Goal: Task Accomplishment & Management: Manage account settings

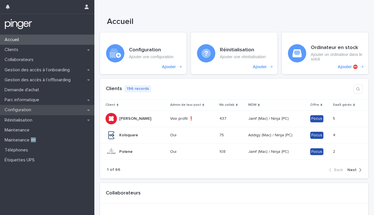
click at [23, 113] on div "Configuration" at bounding box center [47, 110] width 94 height 10
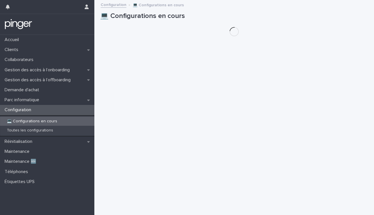
click at [43, 122] on p "💻 Configurations en cours" at bounding box center [31, 121] width 59 height 5
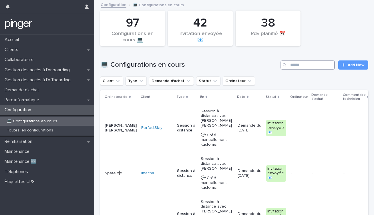
click at [303, 69] on input "Search" at bounding box center [307, 65] width 54 height 9
paste input "*********"
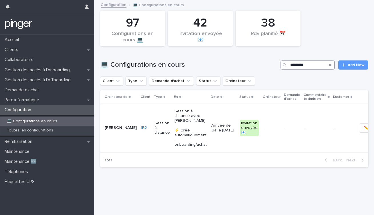
type input "*********"
click at [266, 117] on td "-" at bounding box center [271, 128] width 21 height 48
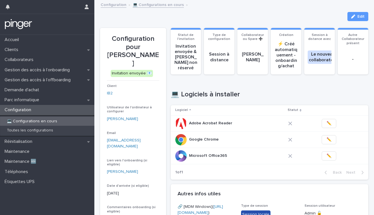
click at [112, 7] on link "Configuration" at bounding box center [114, 4] width 26 height 7
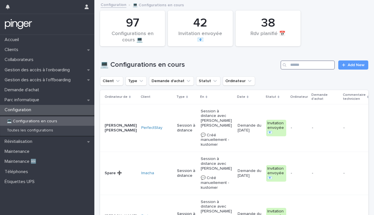
click at [306, 62] on input "Search" at bounding box center [307, 65] width 54 height 9
paste input "**********"
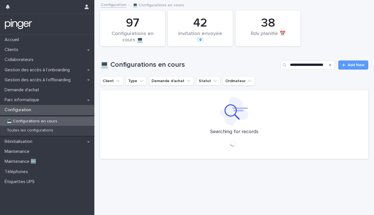
click at [354, 75] on div "**********" at bounding box center [234, 62] width 268 height 27
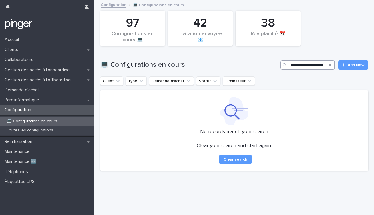
click at [325, 66] on input "**********" at bounding box center [307, 65] width 54 height 9
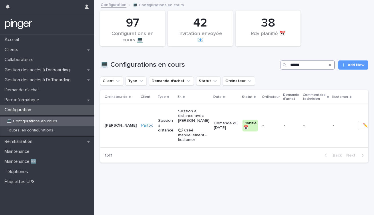
type input "******"
click at [283, 128] on p "-" at bounding box center [290, 125] width 15 height 5
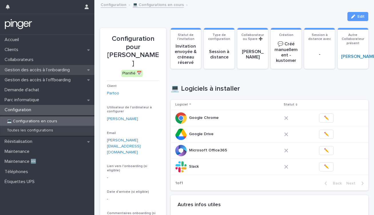
click at [44, 73] on div "Gestion des accès à l’onboarding" at bounding box center [47, 70] width 94 height 10
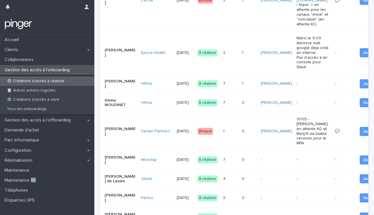
scroll to position [247, 0]
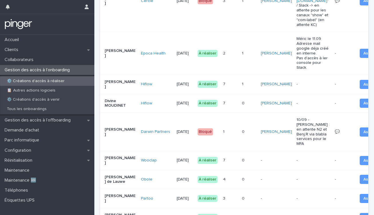
click at [223, 194] on div "3 3" at bounding box center [230, 198] width 14 height 9
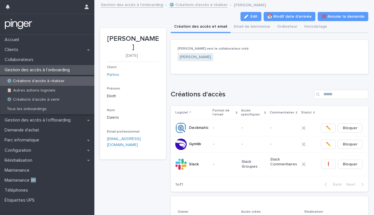
click at [40, 72] on p "Gestion des accès à l’onboarding" at bounding box center [38, 69] width 72 height 5
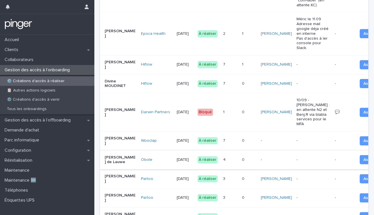
scroll to position [264, 0]
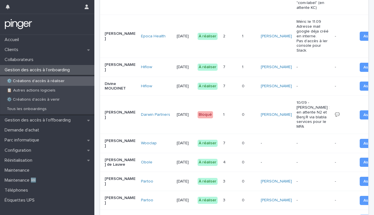
click at [242, 139] on div "0 0" at bounding box center [249, 143] width 14 height 9
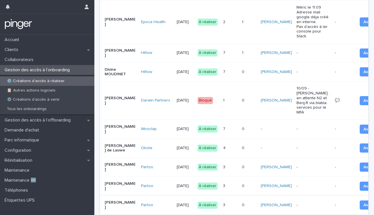
scroll to position [281, 0]
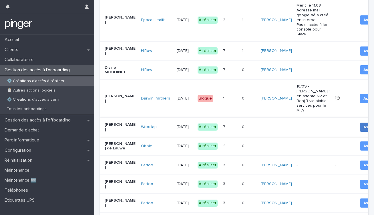
click at [363, 125] on span "Assigner" at bounding box center [371, 128] width 16 height 6
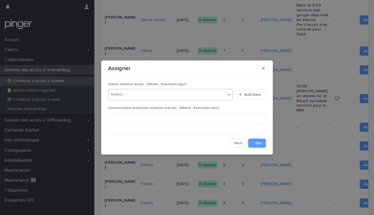
click at [176, 94] on div "Select..." at bounding box center [166, 94] width 117 height 9
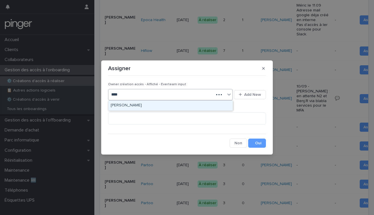
type input "*****"
click at [183, 103] on div "Méric Guilbert" at bounding box center [170, 106] width 124 height 10
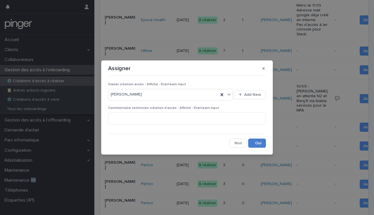
click at [257, 148] on button "Save" at bounding box center [257, 143] width 18 height 9
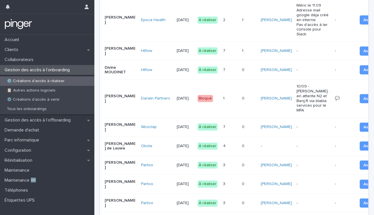
click at [258, 137] on td "-" at bounding box center [276, 146] width 36 height 19
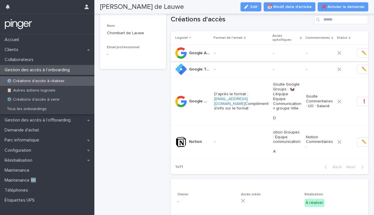
scroll to position [79, 0]
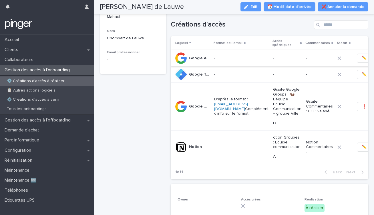
click at [222, 74] on p "-" at bounding box center [241, 74] width 54 height 5
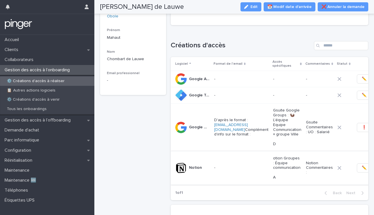
scroll to position [67, 0]
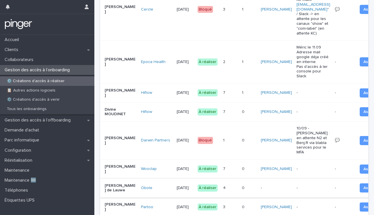
scroll to position [238, 0]
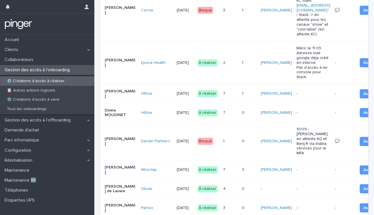
click at [296, 186] on div "-" at bounding box center [313, 189] width 34 height 6
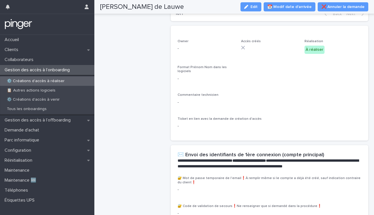
scroll to position [249, 0]
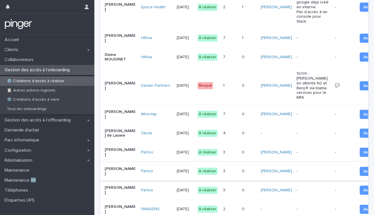
scroll to position [296, 0]
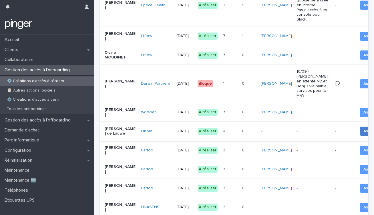
click at [363, 129] on span "Assigner" at bounding box center [371, 132] width 16 height 6
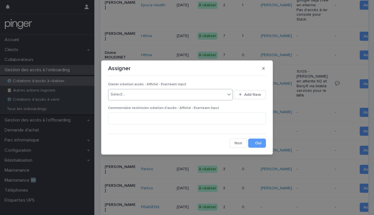
click at [197, 93] on div "Select..." at bounding box center [166, 94] width 117 height 9
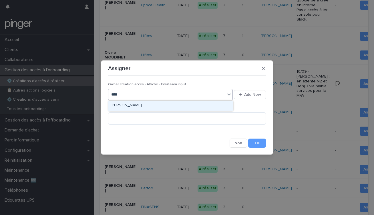
type input "*****"
click at [147, 106] on div "Méric Guilbert" at bounding box center [170, 106] width 124 height 10
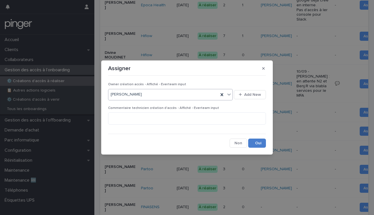
click at [256, 145] on button "Save" at bounding box center [257, 143] width 18 height 9
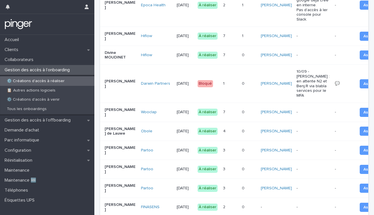
click at [296, 205] on p "-" at bounding box center [313, 207] width 34 height 5
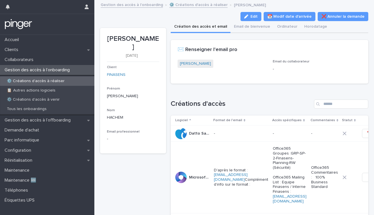
click at [197, 6] on link "⚙️ Créations d'accès à réaliser" at bounding box center [198, 4] width 58 height 7
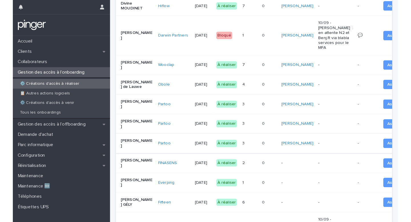
scroll to position [337, 0]
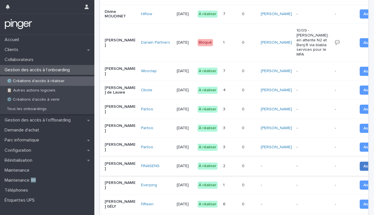
click at [363, 164] on span "Assigner" at bounding box center [371, 167] width 16 height 6
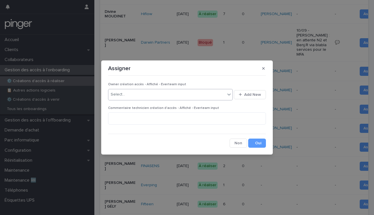
click at [203, 93] on div "Select..." at bounding box center [166, 94] width 117 height 9
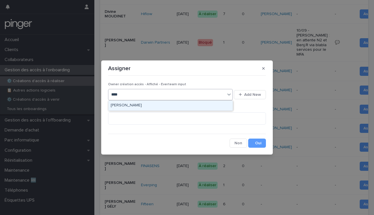
type input "*****"
click at [186, 107] on div "Méric Guilbert" at bounding box center [170, 106] width 124 height 10
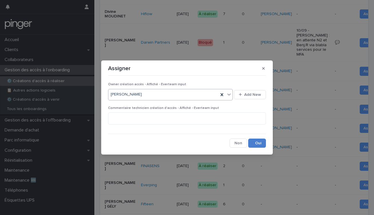
click at [258, 145] on button "Save" at bounding box center [257, 143] width 18 height 9
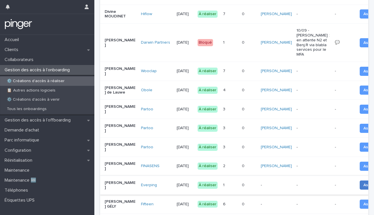
click at [363, 182] on span "Assigner" at bounding box center [371, 185] width 16 height 6
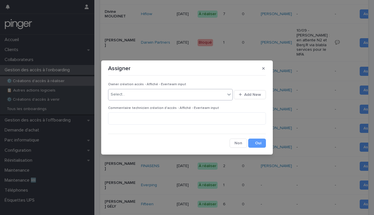
click at [182, 93] on div "Select..." at bounding box center [166, 94] width 117 height 9
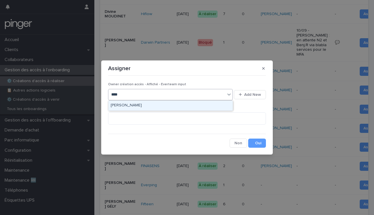
type input "*****"
click at [123, 106] on div "Méric Guilbert" at bounding box center [170, 106] width 124 height 10
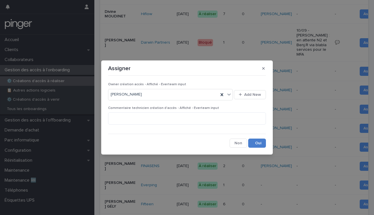
click at [255, 141] on button "Save" at bounding box center [257, 143] width 18 height 9
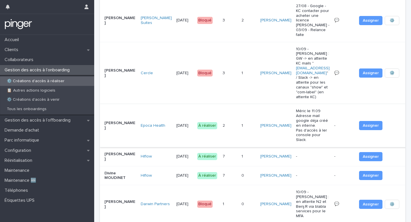
scroll to position [176, 0]
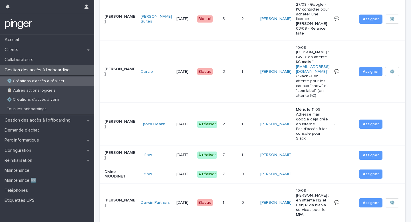
click at [307, 107] on p "Méric le 11.09 Adresse mail google déja créé en interne. Pas d'accès à ler cons…" at bounding box center [313, 124] width 34 height 34
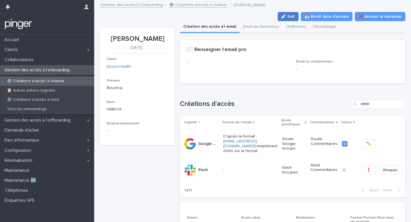
click at [296, 19] on button "Edit" at bounding box center [288, 16] width 21 height 9
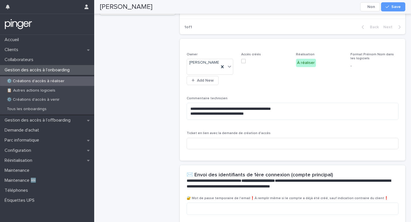
scroll to position [162, 0]
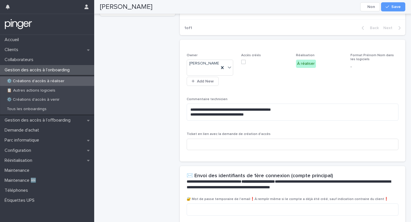
click at [304, 65] on div "À réaliser" at bounding box center [306, 64] width 20 height 8
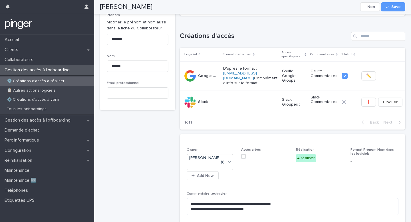
scroll to position [66, 0]
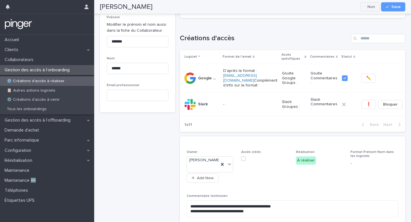
click at [373, 109] on icon "button" at bounding box center [410, 79] width 91 height 91
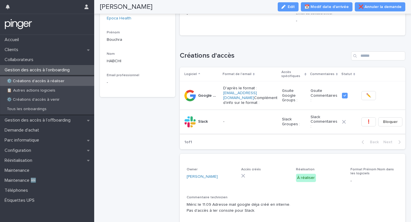
click at [373, 125] on button "Bloquer" at bounding box center [390, 121] width 24 height 9
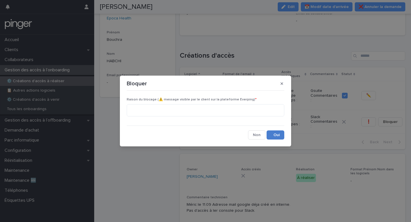
click at [280, 135] on button "Save" at bounding box center [276, 135] width 18 height 9
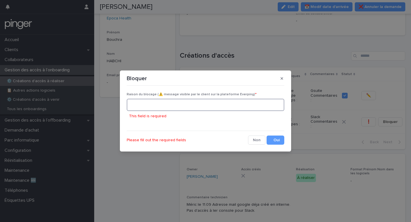
click at [183, 104] on textarea at bounding box center [206, 105] width 158 height 12
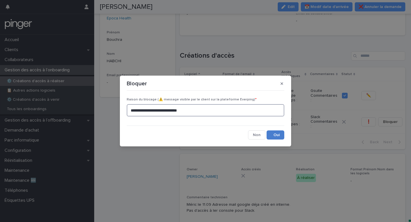
type textarea "**********"
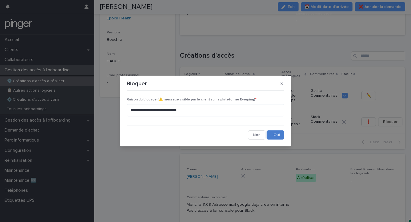
click at [275, 133] on button "Save" at bounding box center [276, 135] width 18 height 9
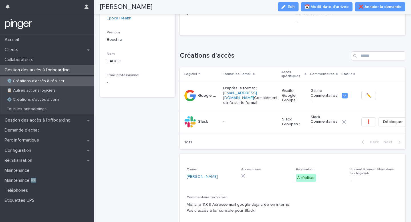
scroll to position [0, 0]
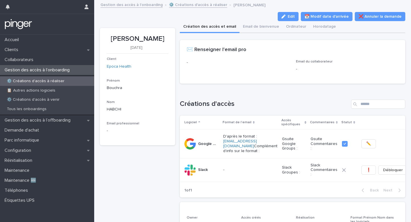
click at [191, 9] on div "Bouchra HABCHI Edit 📆 Modif date d'arrivée ❌ Annuler la demande Edit 📆 Modif da…" at bounding box center [253, 193] width 306 height 385
click at [196, 5] on link "⚙️ Créations d'accès à réaliser" at bounding box center [198, 4] width 58 height 7
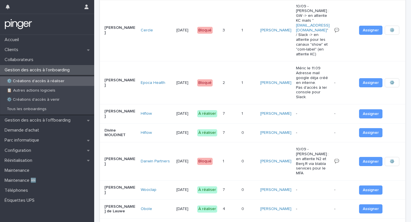
scroll to position [223, 0]
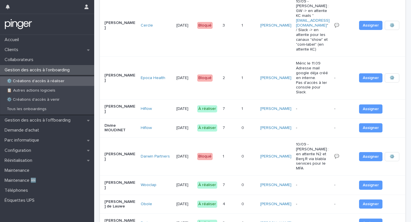
click at [296, 183] on p "-" at bounding box center [313, 185] width 34 height 5
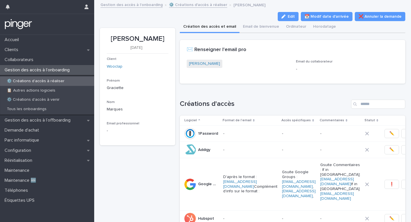
click at [246, 94] on div "Loading... Saving… Créations d'accès Logiciel Format de l'email Accès spécifiqu…" at bounding box center [293, 194] width 226 height 213
drag, startPoint x: 167, startPoint y: 39, endPoint x: 109, endPoint y: 41, distance: 58.3
click at [109, 41] on p "Graciette Marques" at bounding box center [138, 39] width 62 height 8
copy p "Graciette Marques"
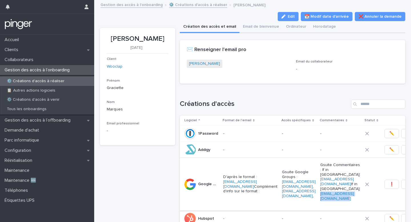
copy link "bxl-office-list@wooclap.com"
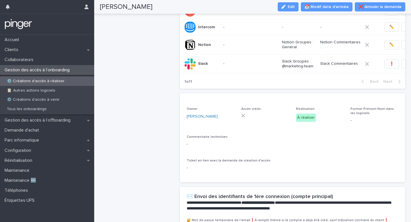
scroll to position [209, 0]
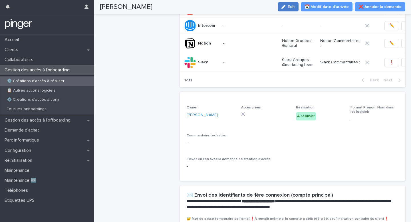
click at [295, 9] on button "Edit" at bounding box center [288, 6] width 21 height 9
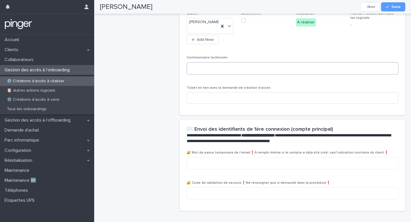
scroll to position [325, 0]
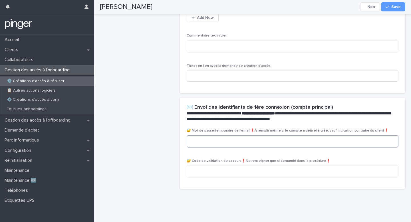
click at [226, 140] on textarea at bounding box center [293, 141] width 212 height 12
paste textarea "**********"
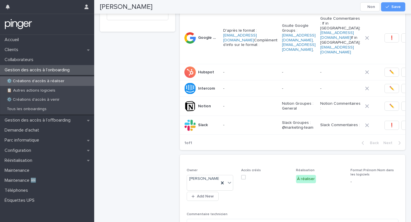
scroll to position [0, 0]
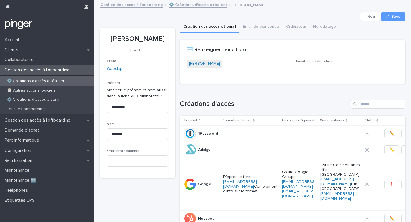
type textarea "**********"
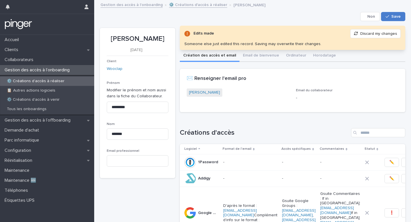
click at [373, 13] on button "Save" at bounding box center [393, 16] width 24 height 9
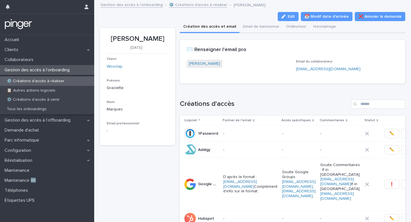
click at [249, 73] on div "Graciette Marques" at bounding box center [238, 67] width 103 height 14
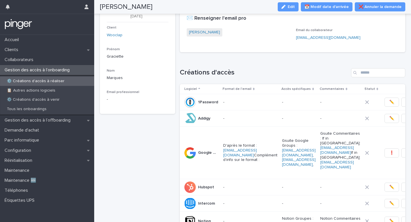
scroll to position [0, 22]
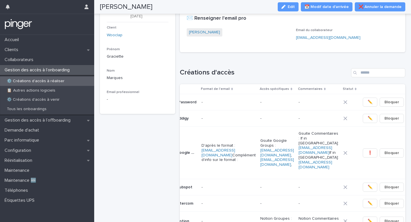
click at [368, 154] on span "❗" at bounding box center [370, 153] width 5 height 6
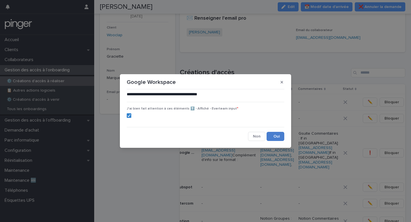
click at [280, 138] on button "Save" at bounding box center [276, 136] width 18 height 9
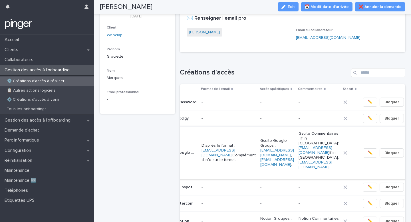
click at [363, 156] on button "✏️" at bounding box center [370, 153] width 15 height 9
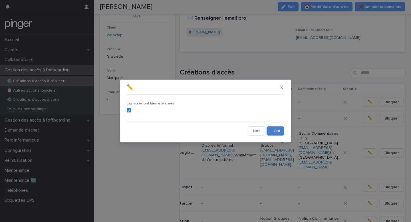
click at [275, 128] on button "Save" at bounding box center [276, 131] width 18 height 9
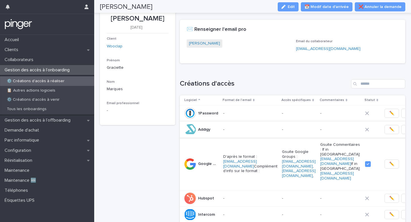
scroll to position [18, 0]
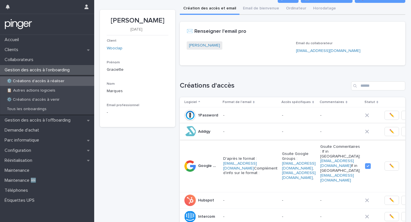
click at [373, 133] on button "✏️" at bounding box center [392, 131] width 15 height 9
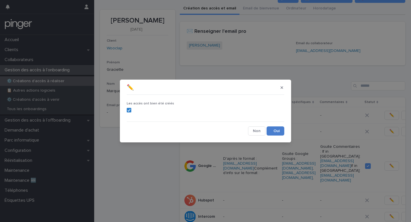
click at [272, 133] on button "Save" at bounding box center [276, 131] width 18 height 9
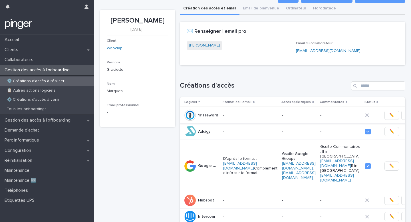
click at [373, 115] on span "✏️" at bounding box center [392, 116] width 5 height 6
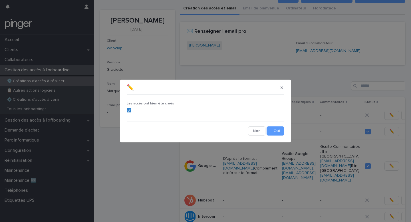
click at [274, 126] on div "Les accès ont bien été créés Cancel Save" at bounding box center [206, 116] width 158 height 39
click at [274, 129] on button "Save" at bounding box center [276, 131] width 18 height 9
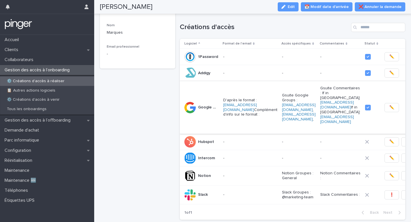
scroll to position [78, 0]
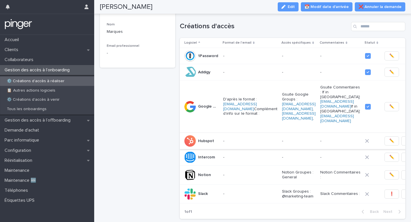
click at [373, 142] on button "✏️" at bounding box center [392, 141] width 15 height 9
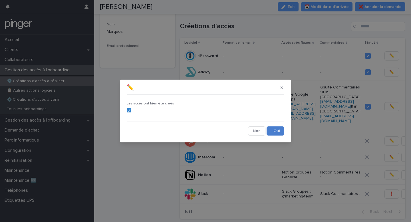
click at [277, 133] on button "Save" at bounding box center [276, 131] width 18 height 9
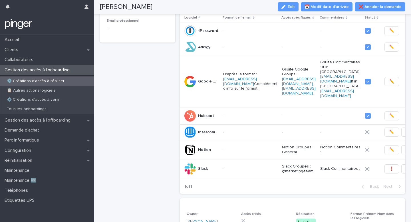
scroll to position [104, 0]
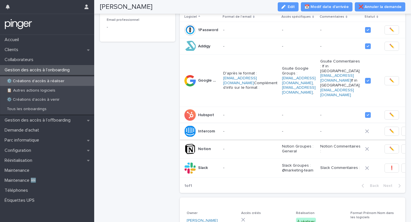
click at [373, 131] on button "✏️" at bounding box center [392, 131] width 15 height 9
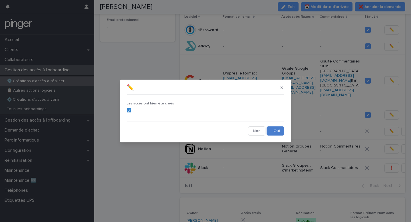
click at [279, 131] on button "Save" at bounding box center [276, 131] width 18 height 9
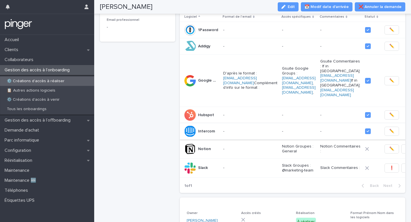
scroll to position [115, 0]
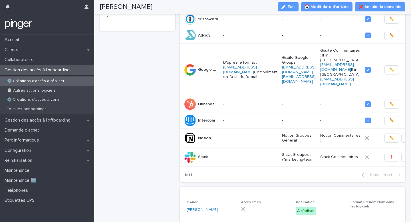
click at [144, 136] on div "Graciette Marques 15/9/2025 Client Wooclap Prénom Graciette Nom Marques Email p…" at bounding box center [137, 138] width 75 height 450
click at [373, 159] on span "❗" at bounding box center [392, 157] width 5 height 6
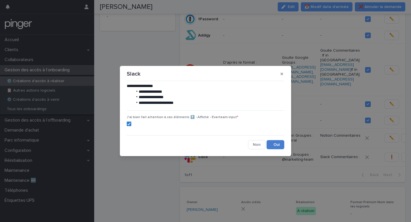
click at [272, 147] on button "Save" at bounding box center [276, 144] width 18 height 9
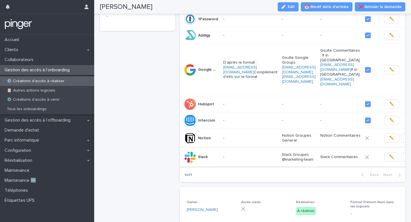
click at [373, 159] on span "✏️" at bounding box center [392, 157] width 5 height 6
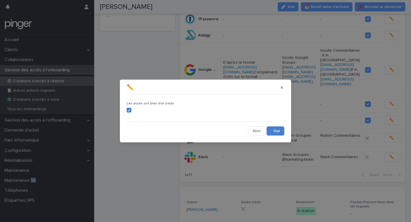
click at [274, 128] on button "Save" at bounding box center [276, 131] width 18 height 9
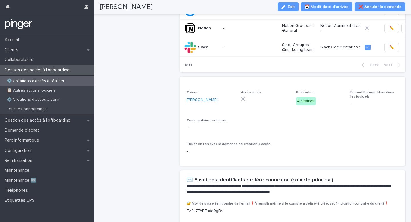
scroll to position [0, 0]
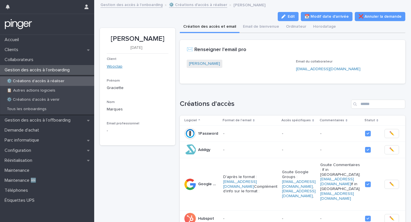
click at [116, 67] on link "Wooclap" at bounding box center [115, 67] width 16 height 6
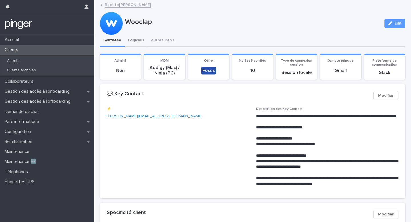
click at [136, 43] on button "Logiciels" at bounding box center [136, 41] width 23 height 12
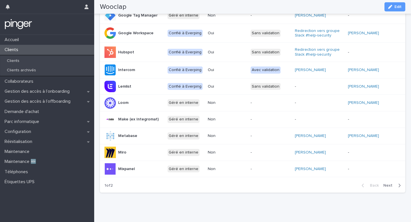
scroll to position [272, 0]
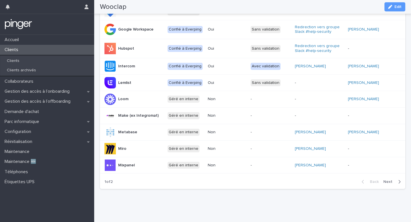
click at [373, 185] on div "Back Next" at bounding box center [381, 182] width 48 height 14
click at [373, 183] on span "Next" at bounding box center [390, 182] width 13 height 4
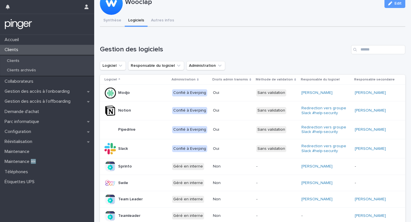
scroll to position [0, 0]
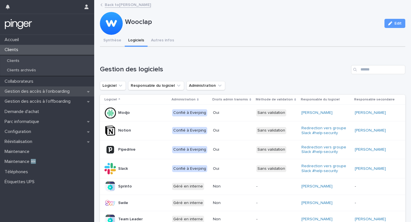
click at [46, 92] on p "Gestion des accès à l’onboarding" at bounding box center [38, 91] width 72 height 5
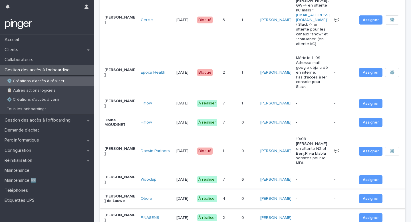
scroll to position [216, 0]
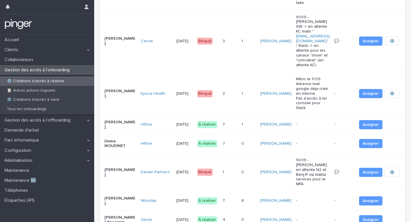
click at [296, 198] on p "-" at bounding box center [313, 200] width 34 height 5
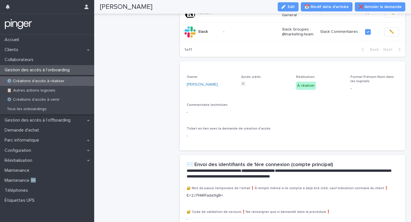
scroll to position [236, 0]
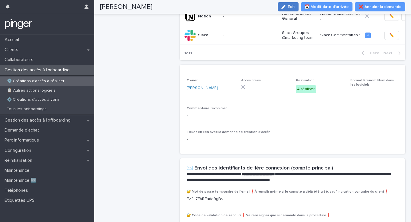
click at [286, 8] on icon "button" at bounding box center [284, 7] width 4 height 4
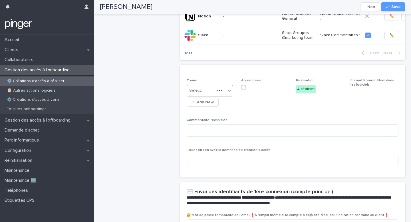
scroll to position [254, 0]
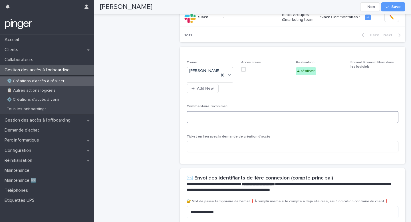
click at [214, 114] on textarea at bounding box center [293, 117] width 212 height 12
click at [223, 119] on textarea "**********" at bounding box center [293, 117] width 212 height 12
click at [273, 118] on textarea "**********" at bounding box center [293, 117] width 212 height 12
type textarea "**********"
click at [314, 103] on div "**********" at bounding box center [293, 109] width 212 height 97
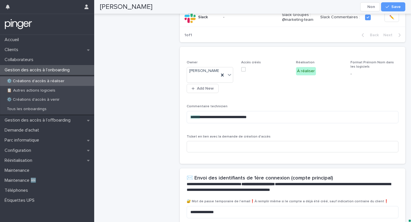
scroll to position [253, 0]
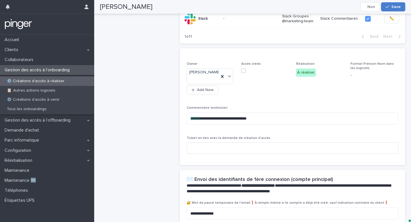
click at [373, 7] on span "Save" at bounding box center [396, 7] width 9 height 4
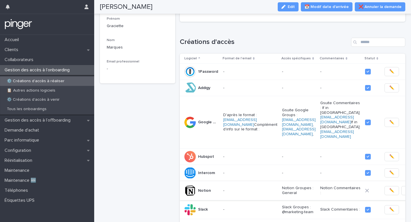
scroll to position [0, 0]
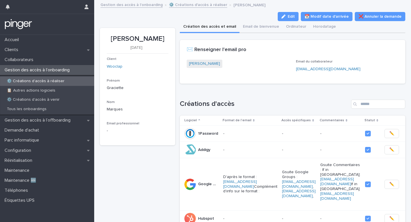
click at [196, 5] on link "⚙️ Créations d'accès à réaliser" at bounding box center [198, 4] width 58 height 7
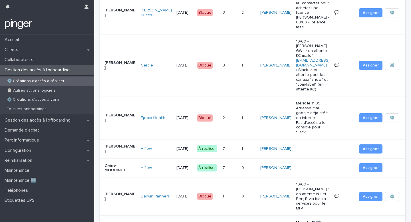
scroll to position [182, 0]
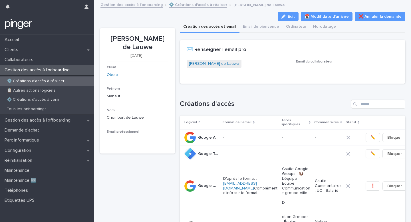
drag, startPoint x: 111, startPoint y: 39, endPoint x: 154, endPoint y: 45, distance: 43.5
click at [154, 45] on p "Mahaut Chombart de Lauwe" at bounding box center [138, 43] width 62 height 17
copy p "Mahaut Chombart de Lauwe"
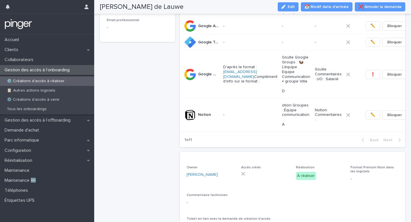
scroll to position [114, 0]
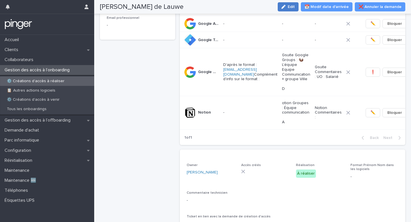
click at [295, 6] on span "Edit" at bounding box center [291, 7] width 7 height 4
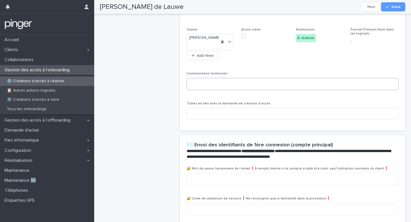
scroll to position [252, 0]
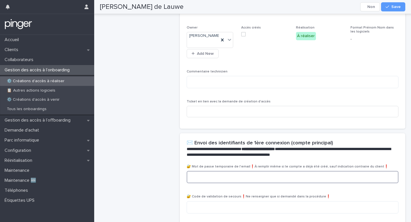
click at [220, 172] on textarea at bounding box center [293, 177] width 212 height 12
paste textarea "**********"
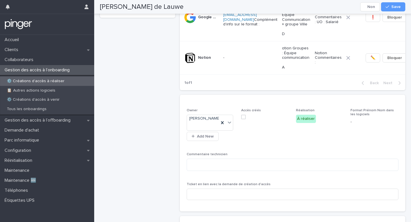
scroll to position [168, 0]
type textarea "**********"
click at [373, 8] on span "Save" at bounding box center [396, 7] width 9 height 4
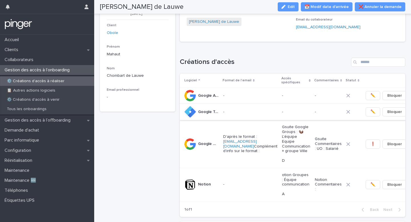
scroll to position [43, 0]
click at [282, 147] on p "Gsuite Google Groups : 🦦L'équipe Equipe Communication + groupe Ville D" at bounding box center [296, 143] width 28 height 38
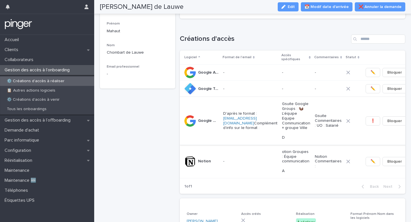
scroll to position [83, 0]
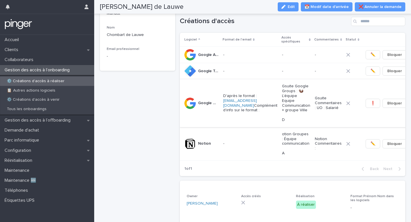
click at [371, 101] on span "❗" at bounding box center [373, 104] width 5 height 6
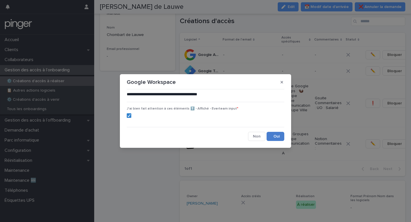
click at [273, 134] on button "Save" at bounding box center [276, 136] width 18 height 9
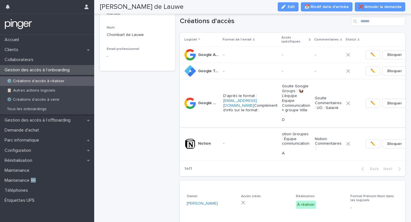
click at [366, 99] on button "✏️" at bounding box center [373, 103] width 15 height 9
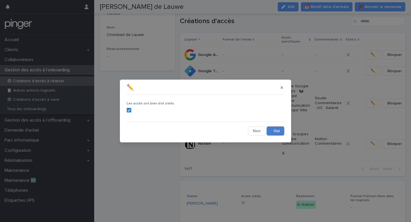
click at [275, 134] on button "Save" at bounding box center [276, 131] width 18 height 9
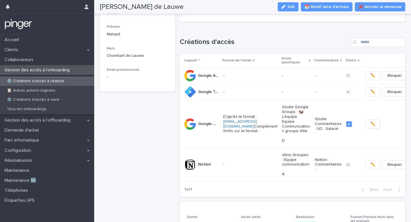
scroll to position [0, 2]
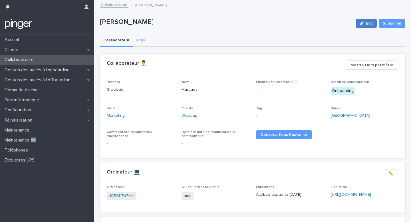
click at [360, 26] on button "Edit" at bounding box center [366, 23] width 21 height 9
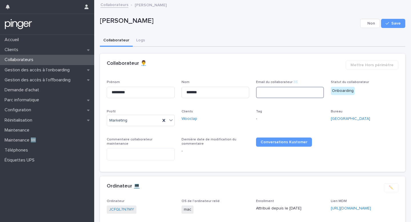
click at [282, 96] on input at bounding box center [290, 92] width 68 height 11
paste input "**********"
type input "**********"
click at [398, 25] on span "Save" at bounding box center [396, 23] width 9 height 4
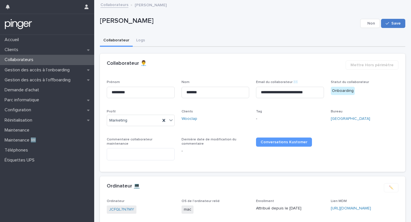
scroll to position [0, 0]
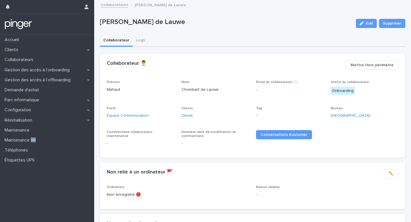
click at [363, 25] on button "Edit" at bounding box center [366, 23] width 21 height 9
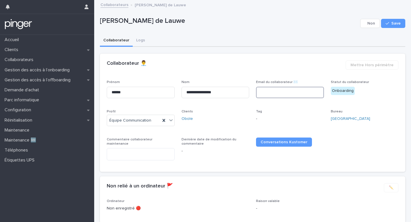
click at [285, 93] on input at bounding box center [290, 92] width 68 height 11
paste input "**********"
type input "**********"
click at [394, 24] on span "Save" at bounding box center [396, 23] width 9 height 4
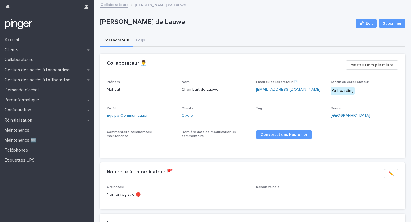
click at [120, 5] on link "Collaborateurs" at bounding box center [115, 4] width 28 height 7
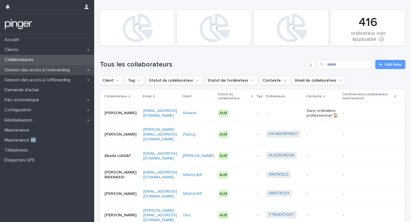
click at [52, 70] on p "Gestion des accès à l’onboarding" at bounding box center [38, 69] width 72 height 5
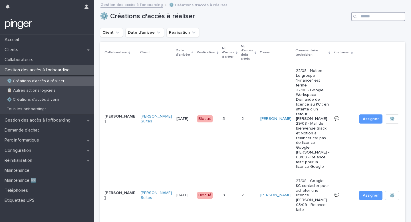
click at [364, 18] on input "Search" at bounding box center [378, 16] width 54 height 9
paste input "**********"
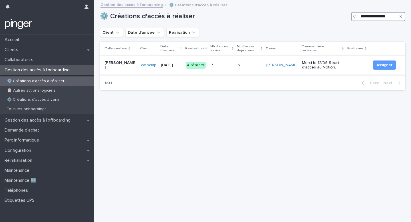
type input "**********"
click at [304, 70] on p "Merci le 12/09 Souci d'accès au Notion." at bounding box center [322, 66] width 41 height 10
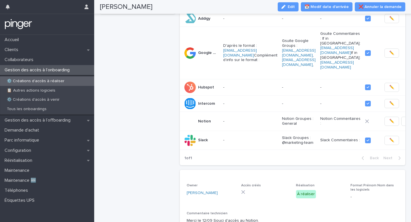
scroll to position [129, 0]
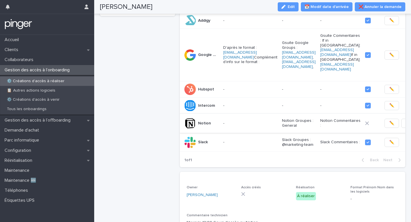
click at [390, 126] on span "✏️" at bounding box center [392, 124] width 5 height 6
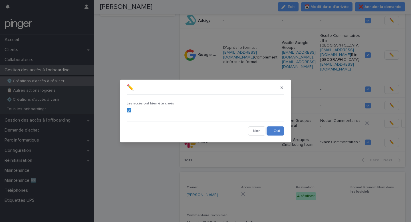
click at [275, 132] on button "Save" at bounding box center [276, 131] width 18 height 9
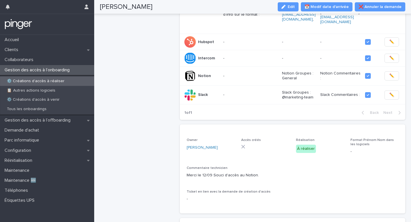
scroll to position [177, 0]
click at [286, 9] on icon "button" at bounding box center [284, 7] width 4 height 4
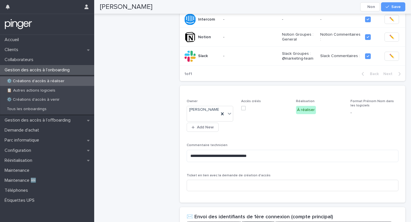
scroll to position [217, 0]
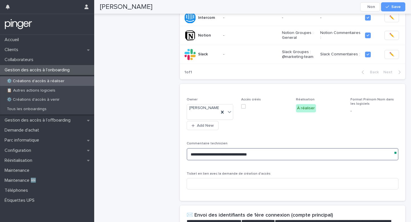
drag, startPoint x: 260, startPoint y: 149, endPoint x: 162, endPoint y: 148, distance: 97.4
click at [162, 147] on div "Graciette Marques 15/9/2025 Client Wooclap Prénom Modifier le prénom et nom aus…" at bounding box center [253, 53] width 306 height 498
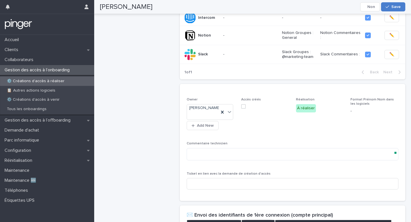
click at [388, 7] on icon "button" at bounding box center [387, 7] width 3 height 3
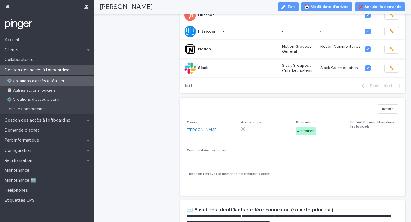
scroll to position [179, 0]
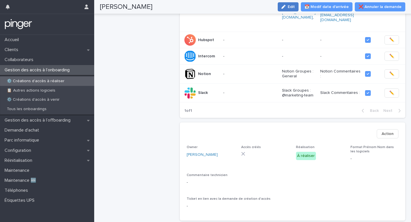
click at [296, 5] on button "Edit" at bounding box center [288, 6] width 21 height 9
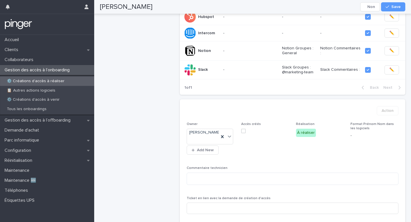
scroll to position [197, 0]
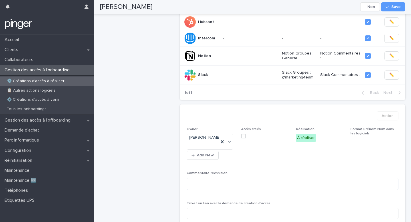
click at [242, 137] on span at bounding box center [243, 136] width 5 height 5
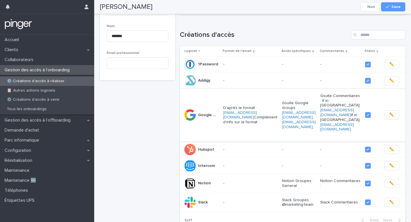
scroll to position [141, 0]
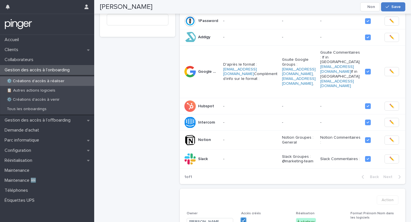
click at [393, 7] on span "Save" at bounding box center [396, 7] width 9 height 4
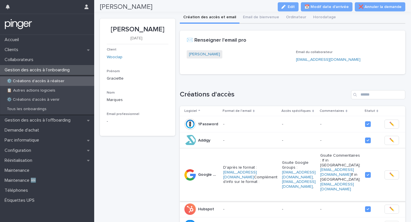
scroll to position [0, 0]
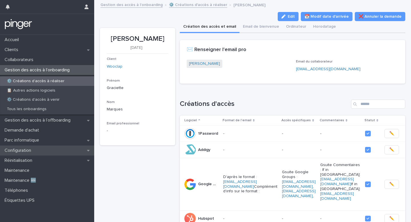
click at [32, 147] on div "Configuration" at bounding box center [47, 151] width 94 height 10
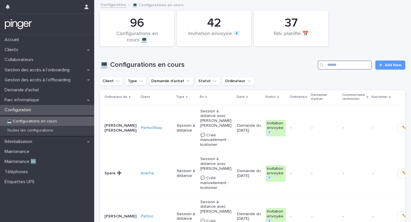
click at [346, 64] on input "Search" at bounding box center [345, 65] width 54 height 9
type input "***"
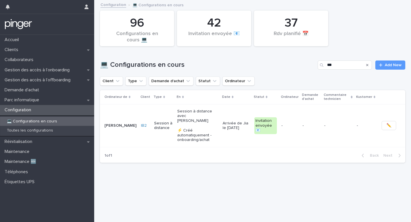
click at [322, 121] on td "-" at bounding box center [311, 125] width 22 height 43
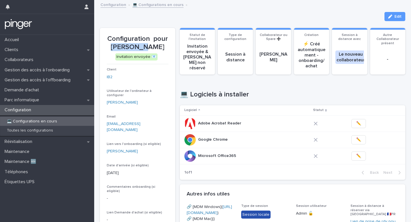
drag, startPoint x: 122, startPoint y: 46, endPoint x: 154, endPoint y: 46, distance: 31.4
click at [154, 46] on p "Configuration pour Jia Yunbo" at bounding box center [138, 43] width 62 height 17
copy p "Jia Yunbo"
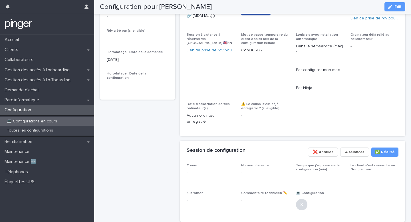
scroll to position [203, 0]
drag, startPoint x: 266, startPoint y: 75, endPoint x: 242, endPoint y: 73, distance: 23.7
click at [242, 54] on p "CoM365IB2!" at bounding box center [265, 51] width 48 height 6
copy p "CoM365IB2!"
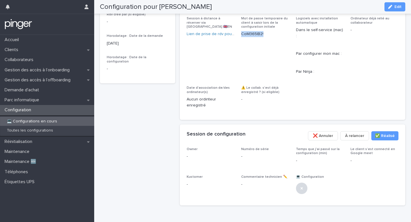
scroll to position [221, 0]
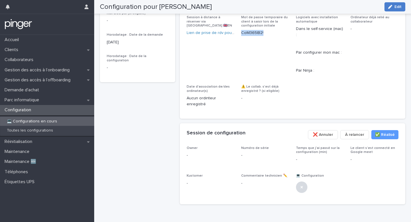
click at [396, 5] on span "Edit" at bounding box center [398, 7] width 7 height 4
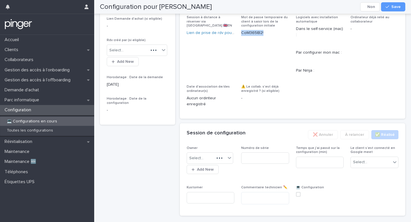
scroll to position [226, 0]
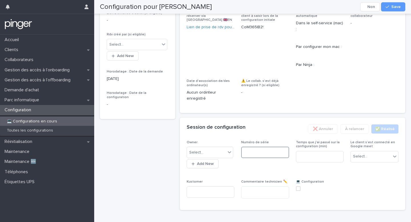
click at [262, 158] on input at bounding box center [265, 152] width 48 height 11
paste input "********"
type input "********"
click at [215, 157] on div "Select..." at bounding box center [206, 152] width 39 height 9
type input "*****"
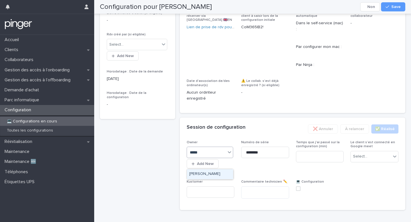
click at [221, 172] on div "[PERSON_NAME]" at bounding box center [210, 174] width 46 height 10
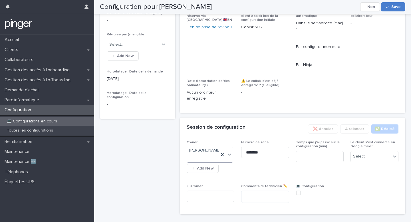
click at [393, 5] on span "Save" at bounding box center [396, 7] width 9 height 4
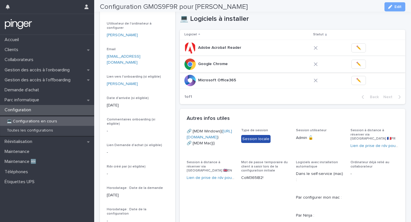
scroll to position [89, 0]
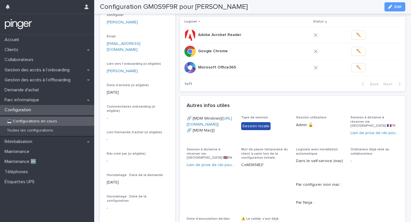
copy link "https://eu.ninjarmm.com/agent/installer/c9849fe8-fb10-4973-859f-d5fba39214c9/10…"
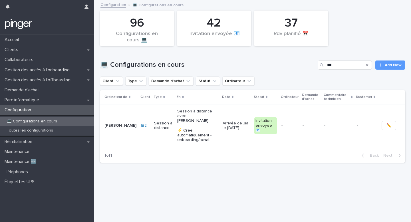
scroll to position [0, 2]
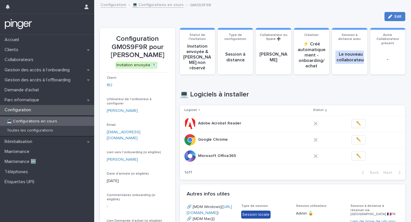
click at [389, 19] on button "Edit" at bounding box center [395, 16] width 21 height 9
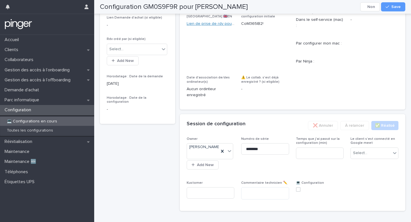
scroll to position [230, 0]
click at [37, 117] on div "💻 Configurations en cours" at bounding box center [47, 121] width 94 height 9
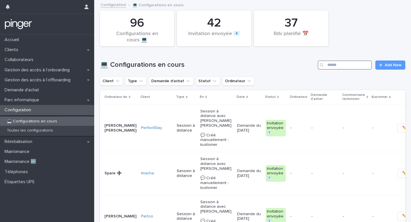
click at [346, 65] on input "Search" at bounding box center [345, 65] width 54 height 9
paste input "******"
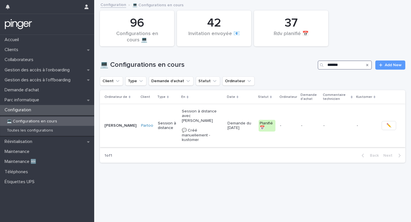
type input "******"
click at [311, 122] on div "-" at bounding box center [310, 125] width 18 height 6
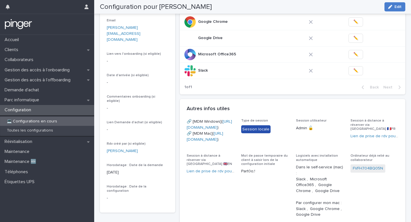
scroll to position [92, 0]
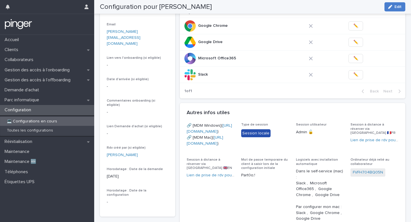
click at [389, 8] on icon "button" at bounding box center [390, 7] width 4 height 4
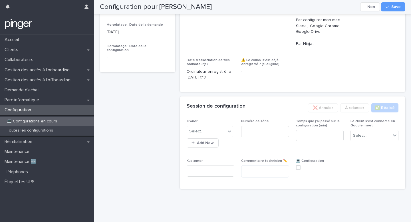
scroll to position [327, 0]
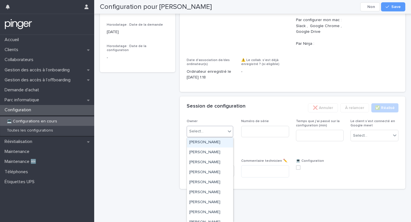
click at [212, 133] on div "Select..." at bounding box center [206, 131] width 39 height 9
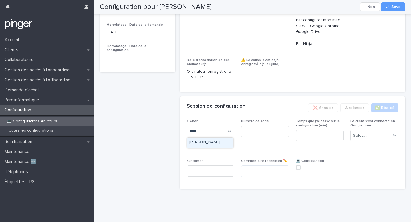
type input "*****"
click at [214, 140] on div "Méric Guilbert" at bounding box center [210, 143] width 46 height 10
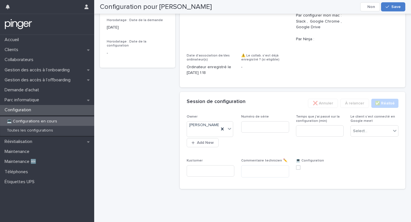
click at [397, 7] on span "Save" at bounding box center [396, 7] width 9 height 4
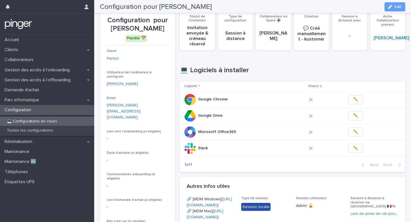
scroll to position [0, 0]
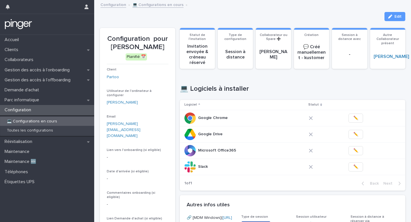
drag, startPoint x: 109, startPoint y: 46, endPoint x: 166, endPoint y: 46, distance: 56.8
click at [166, 46] on p "Configuration pour Adrian REINHOLDT" at bounding box center [138, 43] width 62 height 17
copy p "Adrian REINHOLDT"
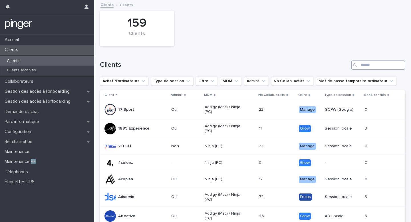
click at [362, 64] on input "Search" at bounding box center [378, 65] width 54 height 9
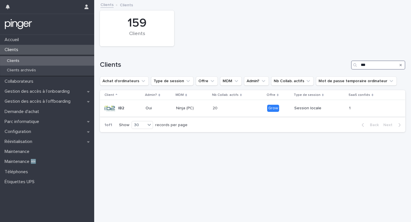
type input "***"
click at [249, 109] on div "20 20" at bounding box center [238, 108] width 50 height 9
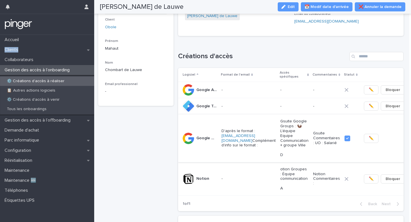
scroll to position [46, 0]
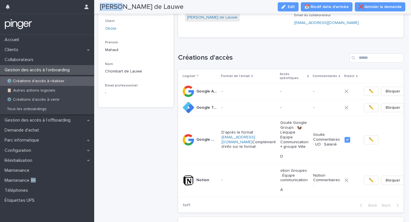
drag, startPoint x: 101, startPoint y: 7, endPoint x: 122, endPoint y: 9, distance: 20.6
click at [122, 9] on h2 "Mahaut Chombart de Lauwe" at bounding box center [142, 7] width 84 height 8
copy h2 "Mahaut"
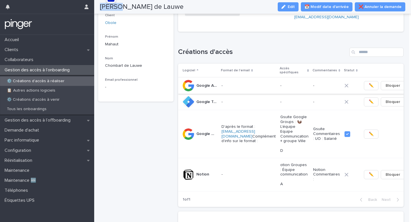
scroll to position [0, 0]
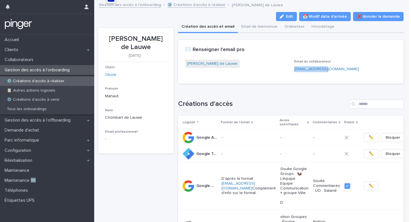
copy link "mahaut@obole.eu"
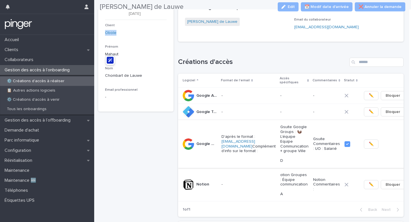
scroll to position [43, 0]
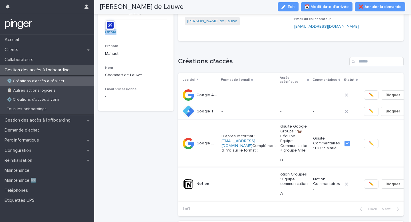
click at [367, 181] on button "✏️" at bounding box center [371, 184] width 15 height 9
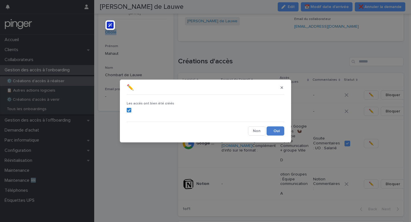
click at [273, 132] on button "Save" at bounding box center [276, 131] width 18 height 9
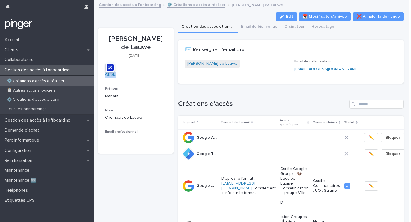
scroll to position [0, 0]
click at [215, 150] on p "Google Tag Manager" at bounding box center [207, 153] width 22 height 6
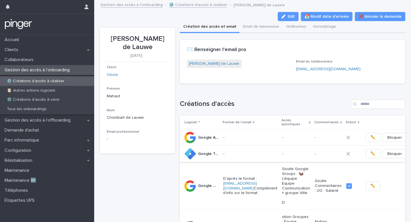
click at [371, 151] on span "✏️" at bounding box center [373, 154] width 5 height 6
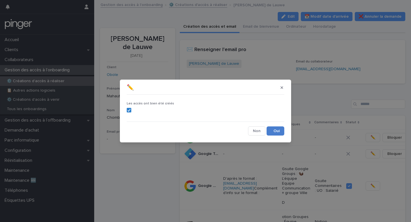
click at [277, 131] on button "Save" at bounding box center [276, 131] width 18 height 9
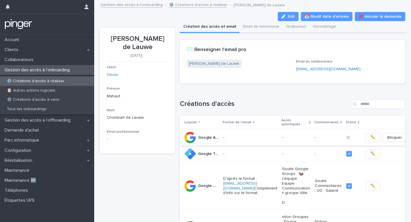
click at [371, 135] on span "✏️" at bounding box center [373, 138] width 5 height 6
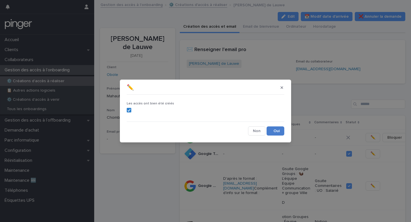
click at [278, 131] on button "Save" at bounding box center [276, 131] width 18 height 9
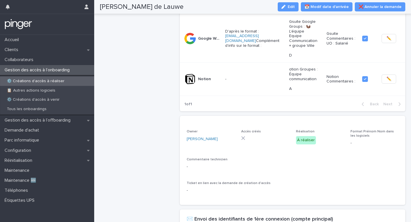
scroll to position [153, 0]
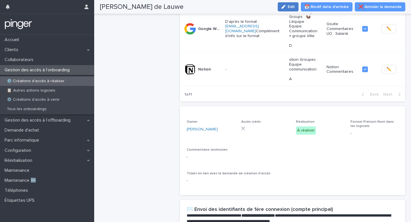
click at [286, 5] on icon "button" at bounding box center [284, 7] width 4 height 4
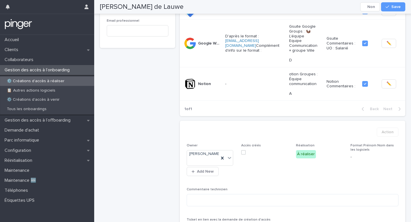
scroll to position [136, 0]
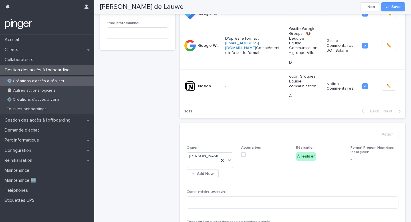
click at [244, 153] on span at bounding box center [243, 155] width 5 height 5
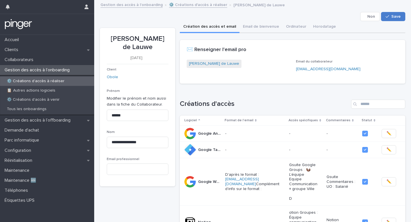
click at [398, 17] on span "Save" at bounding box center [396, 17] width 9 height 4
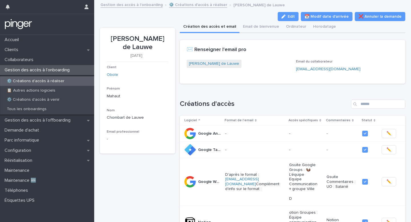
click at [61, 66] on div "Gestion des accès à l’onboarding" at bounding box center [47, 70] width 94 height 10
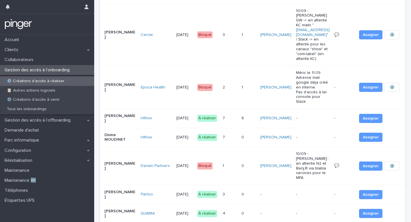
scroll to position [212, 0]
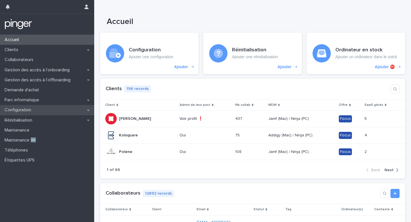
click at [25, 110] on p "Configuration" at bounding box center [18, 109] width 33 height 5
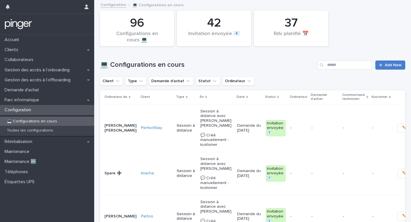
click at [387, 65] on span "Add New" at bounding box center [393, 65] width 17 height 4
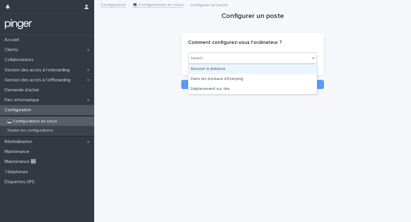
click at [228, 62] on div "Select..." at bounding box center [248, 58] width 121 height 9
type input "***"
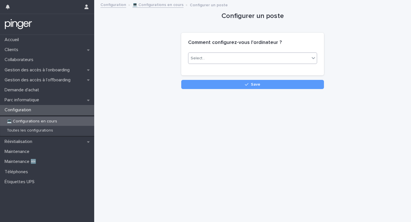
click at [222, 61] on div "Select..." at bounding box center [248, 58] width 121 height 9
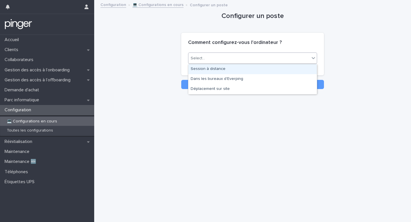
click at [220, 66] on div "Session à distance" at bounding box center [252, 69] width 129 height 10
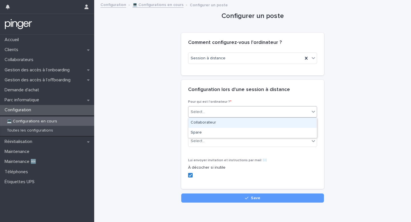
click at [218, 111] on div "Select..." at bounding box center [248, 111] width 121 height 9
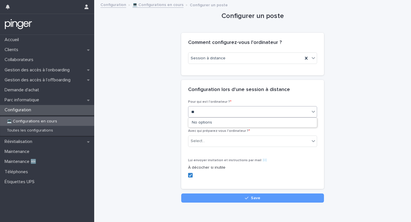
type input "***"
click at [236, 111] on div "Select..." at bounding box center [248, 111] width 121 height 9
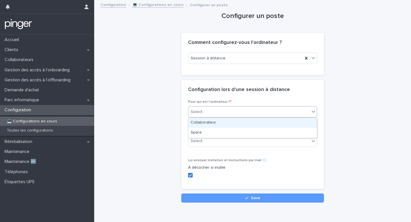
click at [225, 124] on div "Collaborateur" at bounding box center [252, 123] width 129 height 10
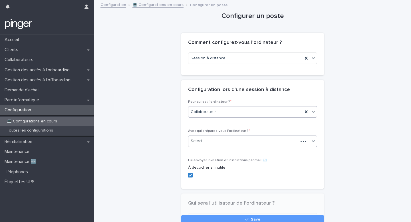
click at [204, 144] on div "Select..." at bounding box center [198, 141] width 14 height 6
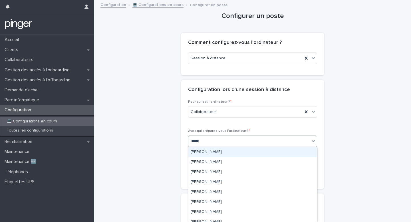
type input "******"
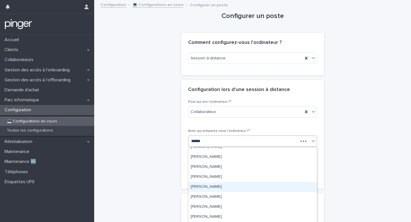
scroll to position [16, 0]
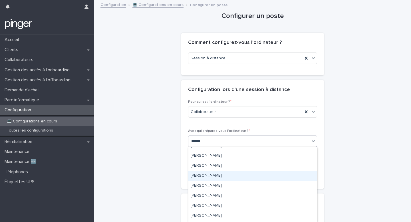
click at [219, 177] on div "[PERSON_NAME]" at bounding box center [252, 176] width 129 height 10
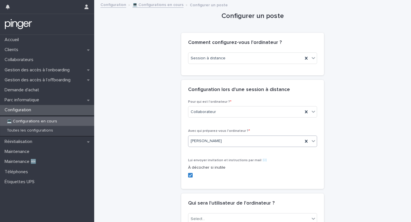
scroll to position [56, 0]
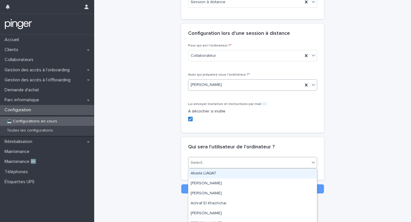
click at [210, 165] on div "Select..." at bounding box center [248, 162] width 121 height 9
type input "********"
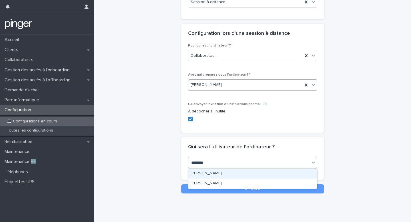
click at [216, 174] on div "[PERSON_NAME]" at bounding box center [252, 174] width 129 height 10
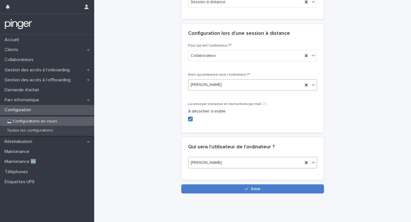
click at [243, 190] on button "Save" at bounding box center [252, 188] width 143 height 9
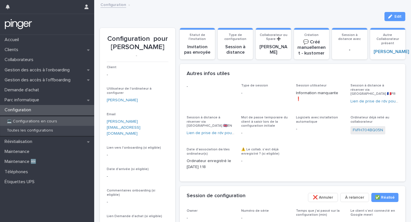
click at [47, 123] on p "💻 Configurations en cours" at bounding box center [31, 121] width 59 height 5
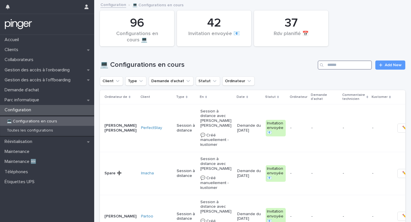
click at [341, 66] on input "Search" at bounding box center [345, 65] width 54 height 9
type input "********"
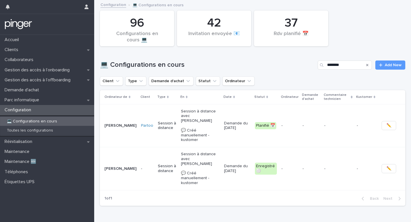
click at [294, 125] on div "-" at bounding box center [290, 125] width 17 height 9
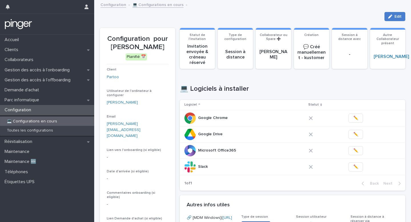
click at [393, 18] on div "button" at bounding box center [391, 17] width 6 height 4
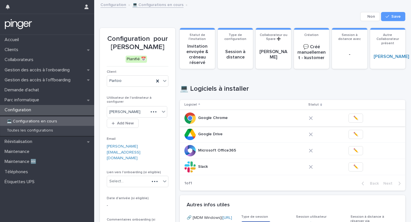
scroll to position [327, 0]
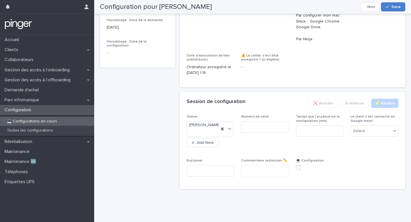
click at [398, 7] on span "Save" at bounding box center [396, 7] width 9 height 4
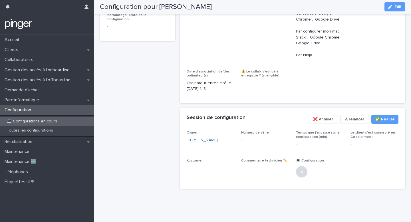
scroll to position [315, 0]
click at [328, 120] on span "❌ Annuler" at bounding box center [323, 120] width 20 height 6
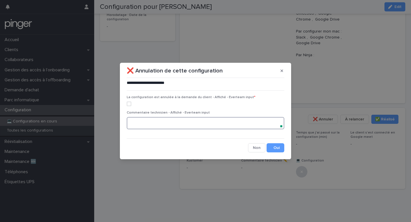
click at [192, 120] on textarea at bounding box center [206, 123] width 158 height 12
click at [132, 104] on label at bounding box center [206, 104] width 158 height 5
click at [142, 127] on textarea at bounding box center [206, 123] width 158 height 12
type textarea "**********"
click at [255, 126] on textarea "**********" at bounding box center [206, 123] width 158 height 12
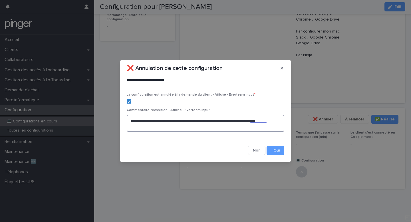
click at [257, 120] on textarea "**********" at bounding box center [206, 123] width 158 height 17
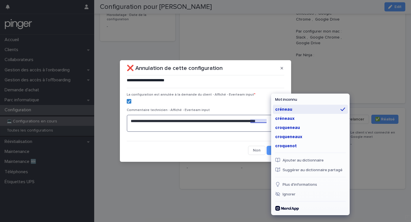
click at [282, 113] on div "créneau" at bounding box center [310, 109] width 75 height 9
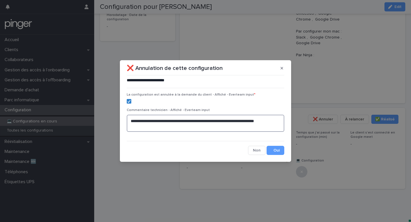
type textarea "**********"
click at [173, 111] on span "Commentaire technicien - Affiché - Everteam input" at bounding box center [168, 110] width 83 height 3
click at [275, 150] on button "Save" at bounding box center [276, 150] width 18 height 9
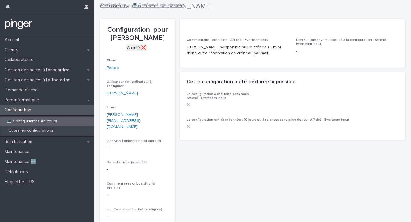
scroll to position [0, 0]
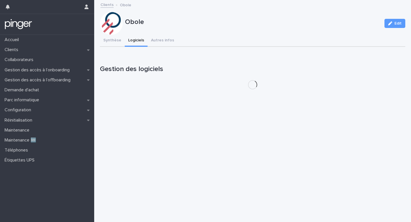
click at [134, 43] on button "Logiciels" at bounding box center [136, 41] width 23 height 12
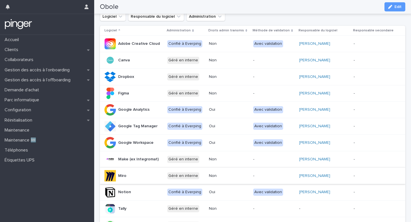
scroll to position [66, 0]
